Goal: Navigation & Orientation: Find specific page/section

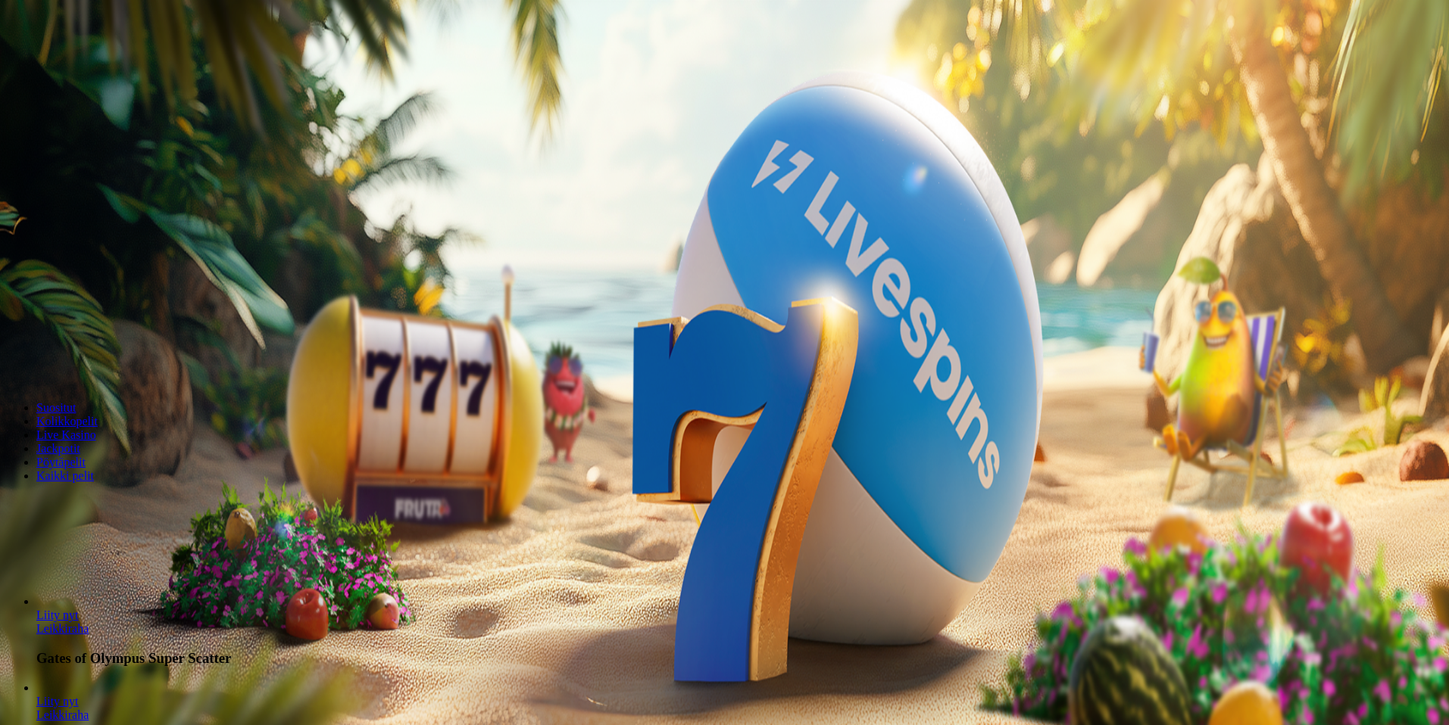
click at [86, 61] on span "Kirjaudu" at bounding box center [104, 54] width 37 height 11
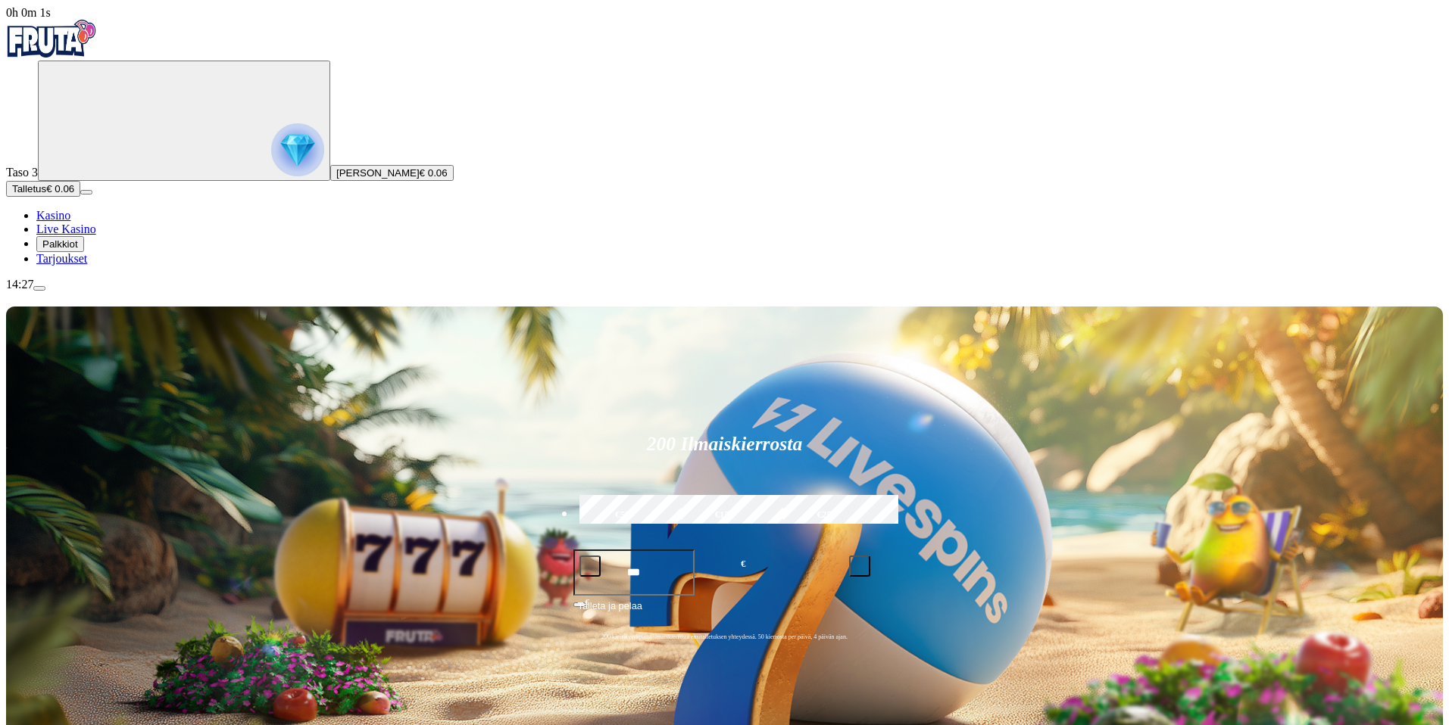
click at [78, 250] on span "Palkkiot" at bounding box center [60, 244] width 36 height 11
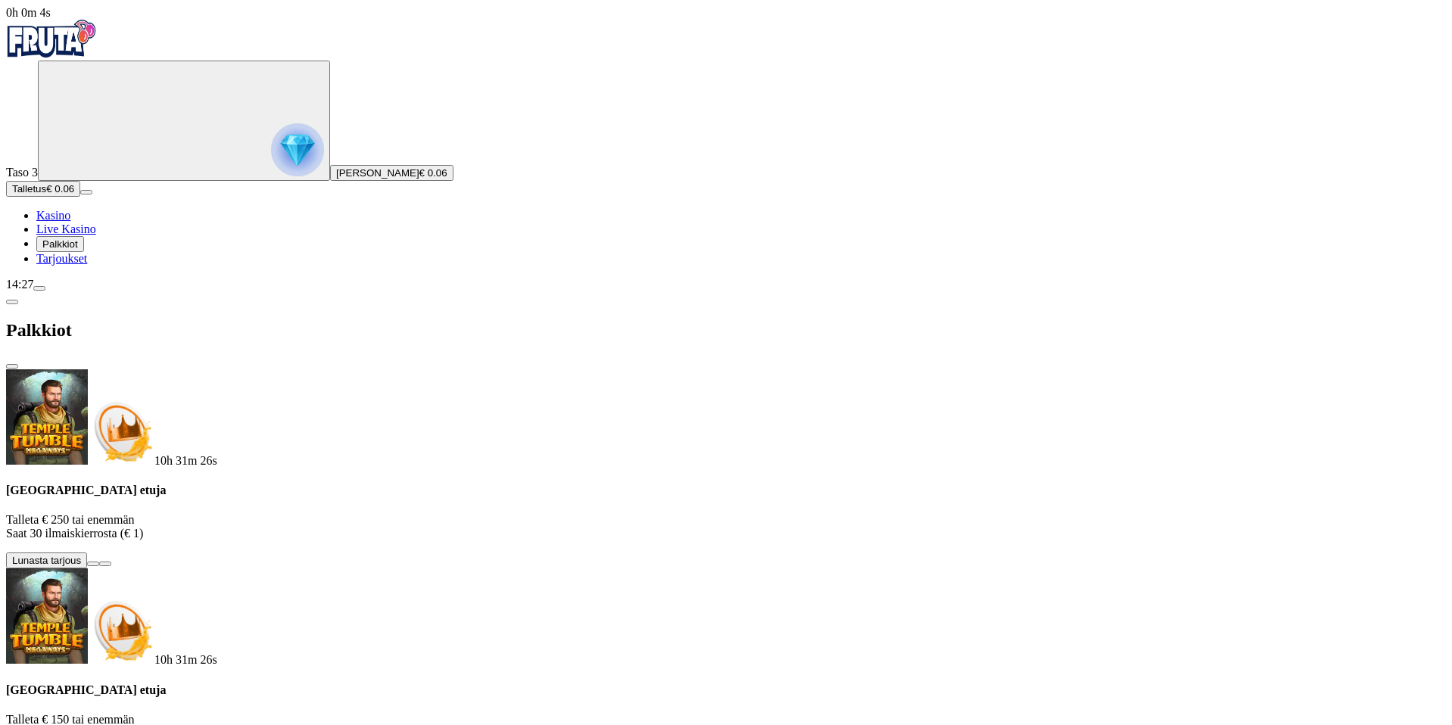
click at [68, 265] on span "Tarjoukset" at bounding box center [61, 258] width 51 height 13
